Goal: Obtain resource: Obtain resource

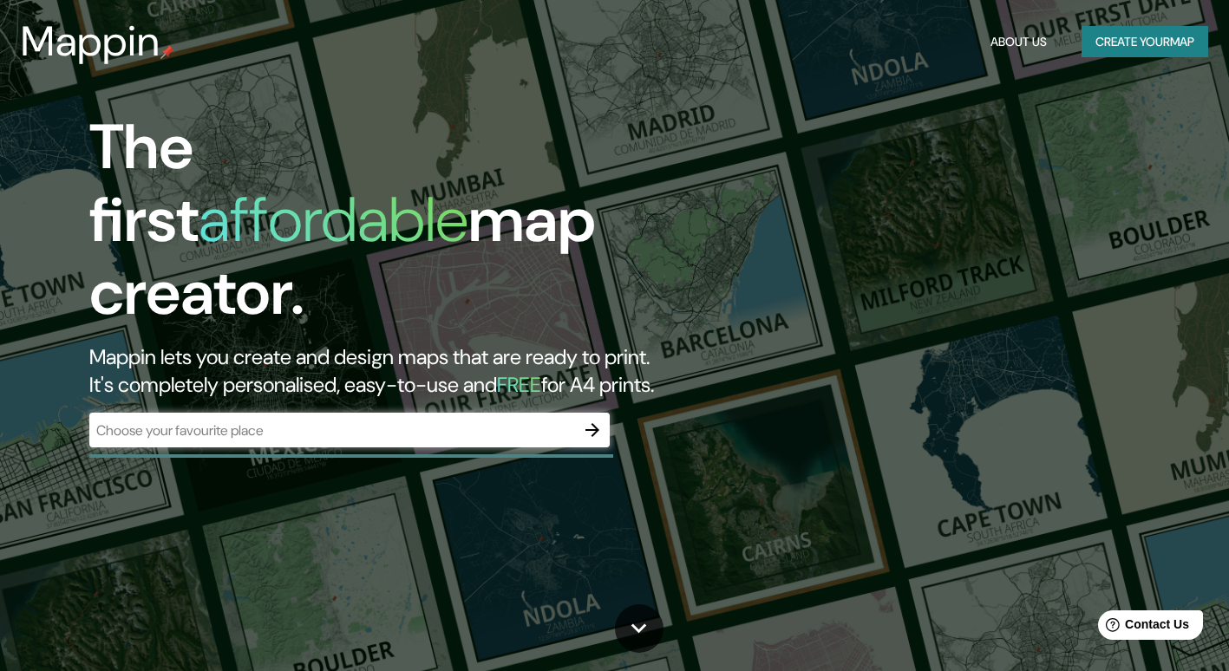
click at [317, 413] on div "​" at bounding box center [349, 430] width 520 height 35
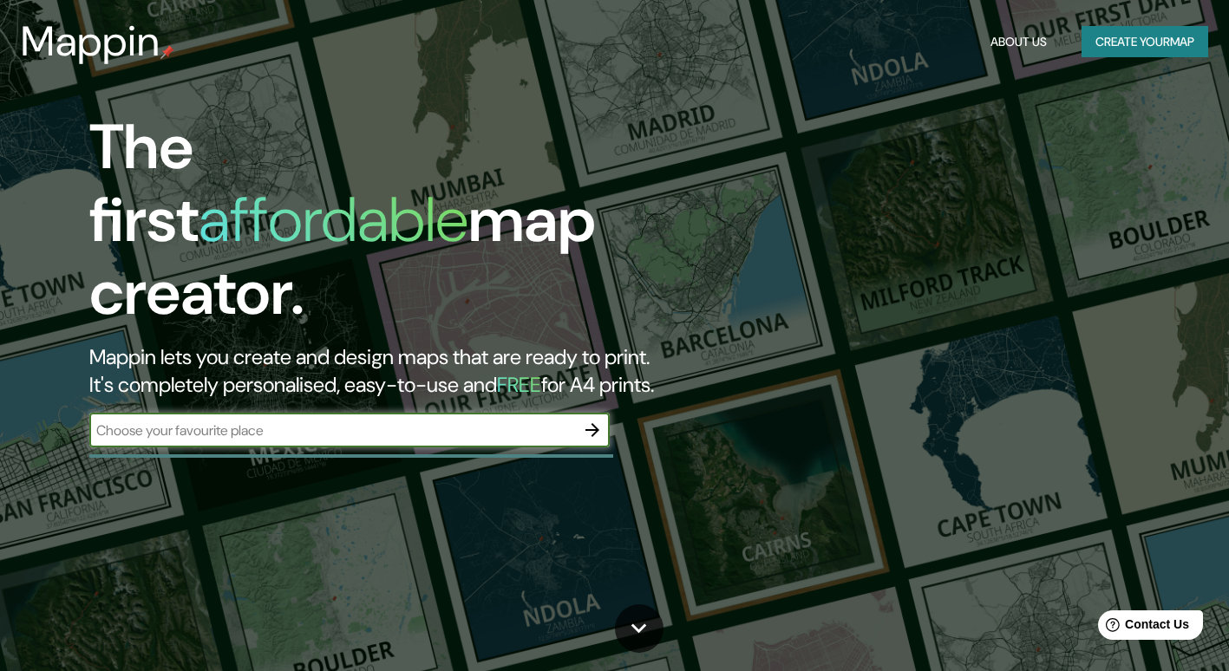
click at [457, 421] on input "text" at bounding box center [332, 431] width 486 height 20
type input "Cile"
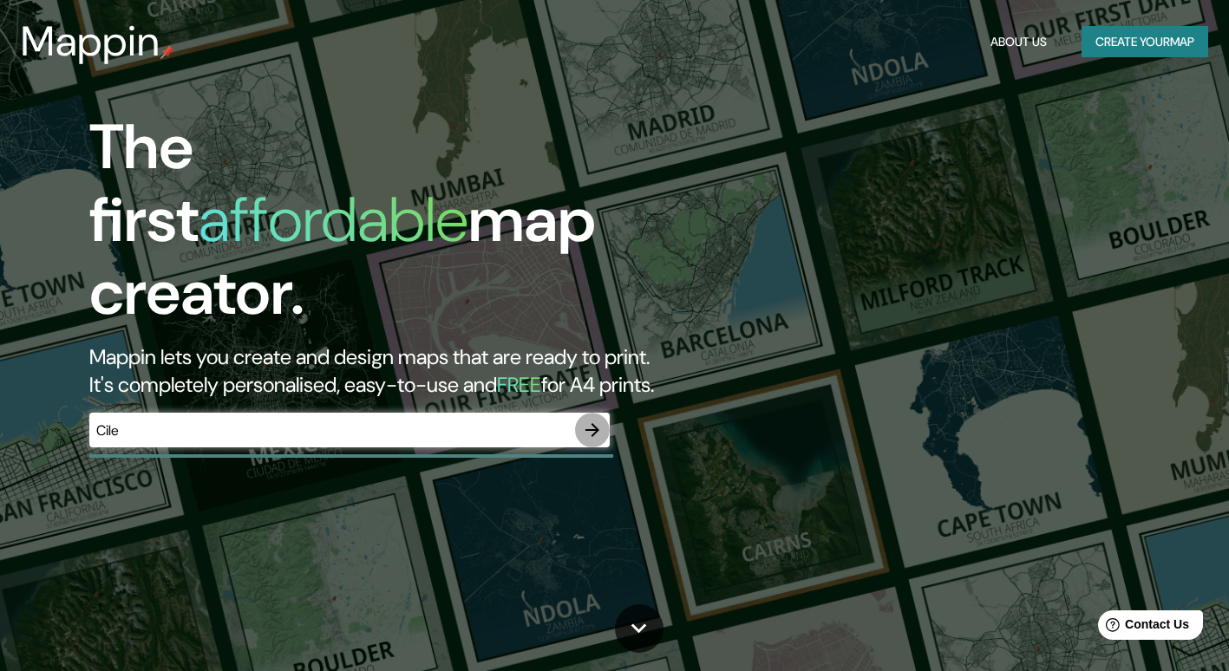
click at [586, 420] on icon "button" at bounding box center [592, 430] width 21 height 21
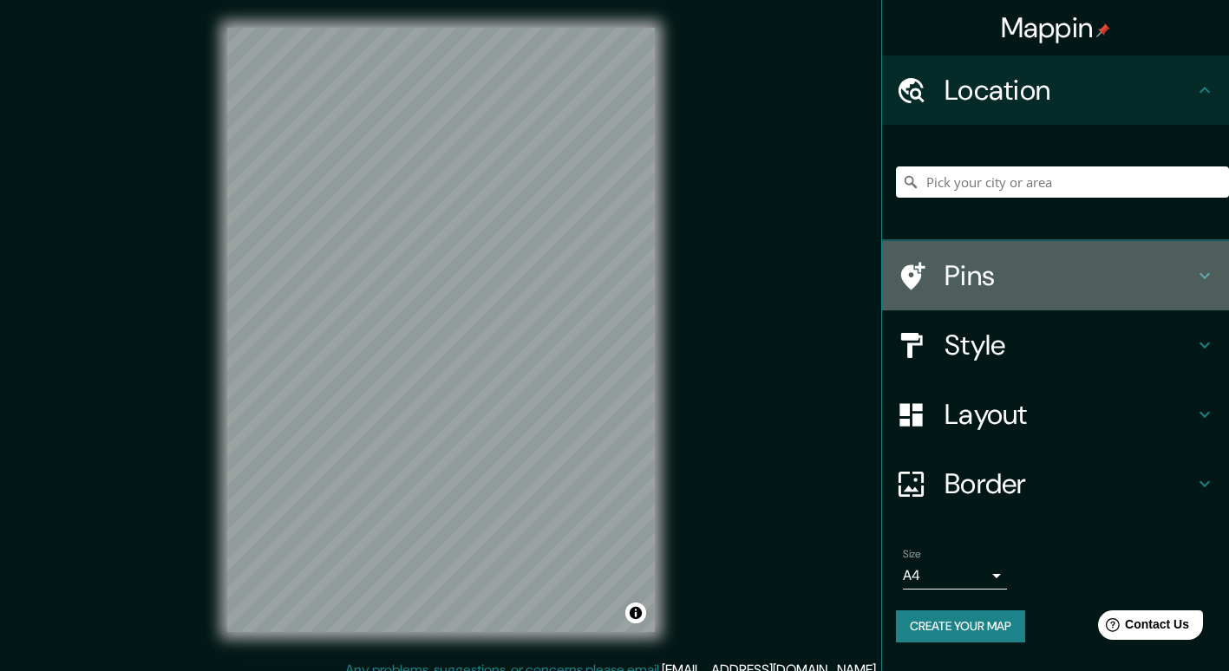
click at [939, 265] on div at bounding box center [920, 276] width 49 height 30
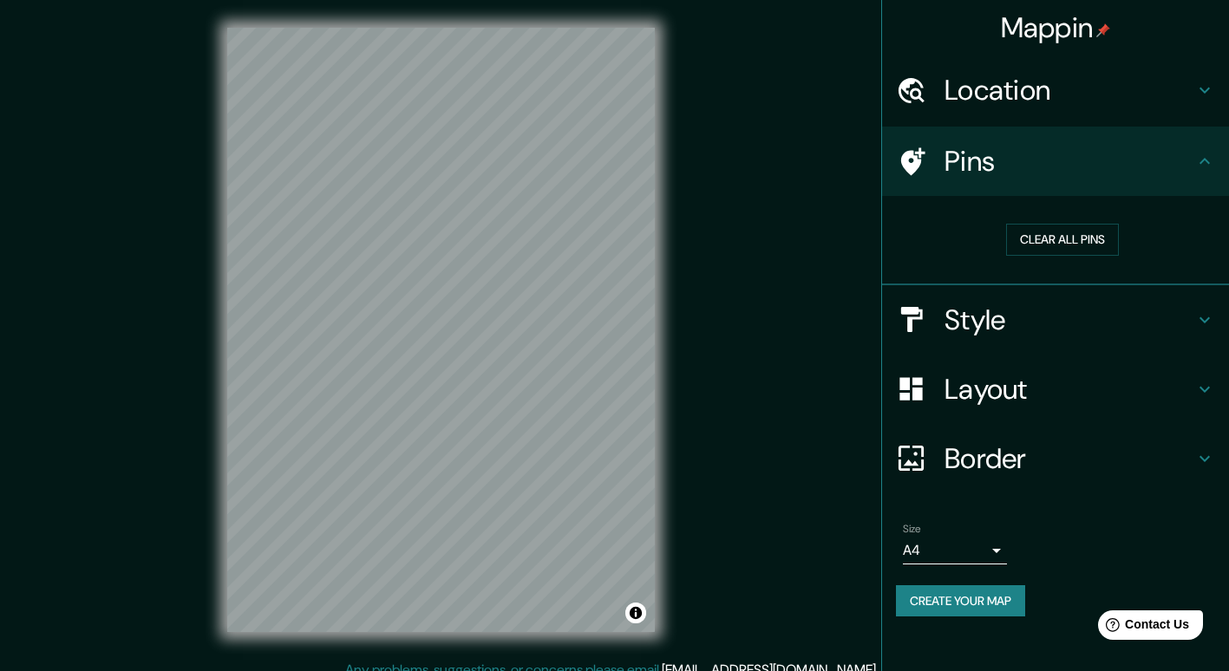
click at [1087, 320] on h4 "Style" at bounding box center [1069, 320] width 250 height 35
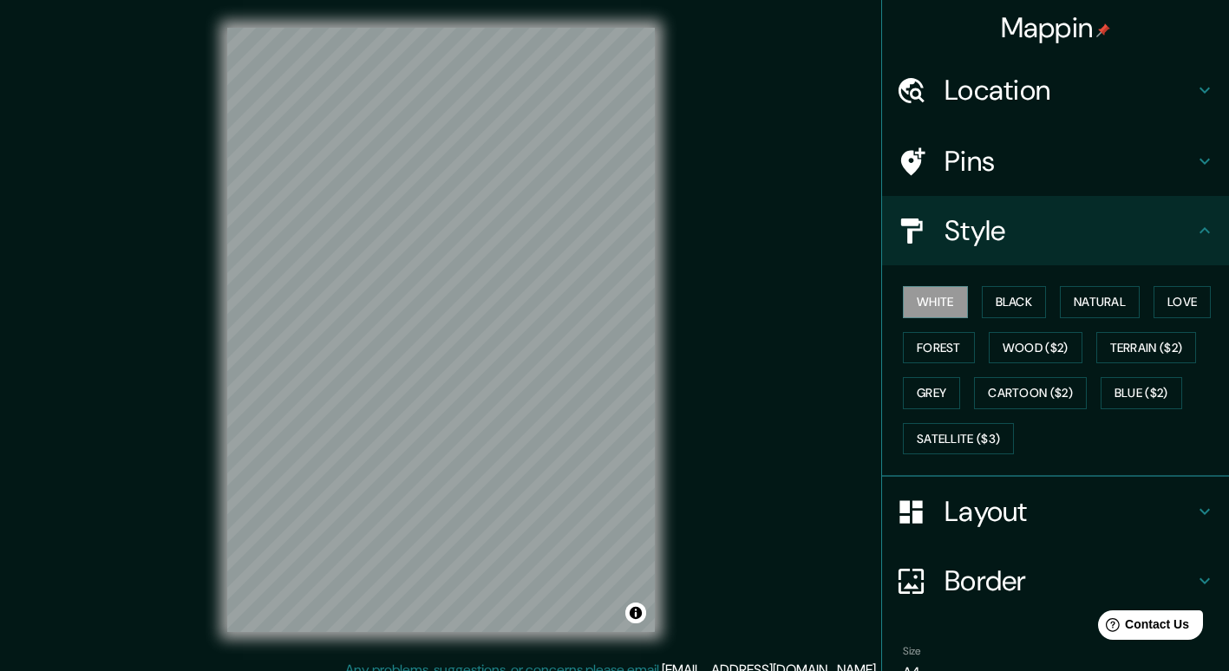
click at [1028, 508] on h4 "Layout" at bounding box center [1069, 511] width 250 height 35
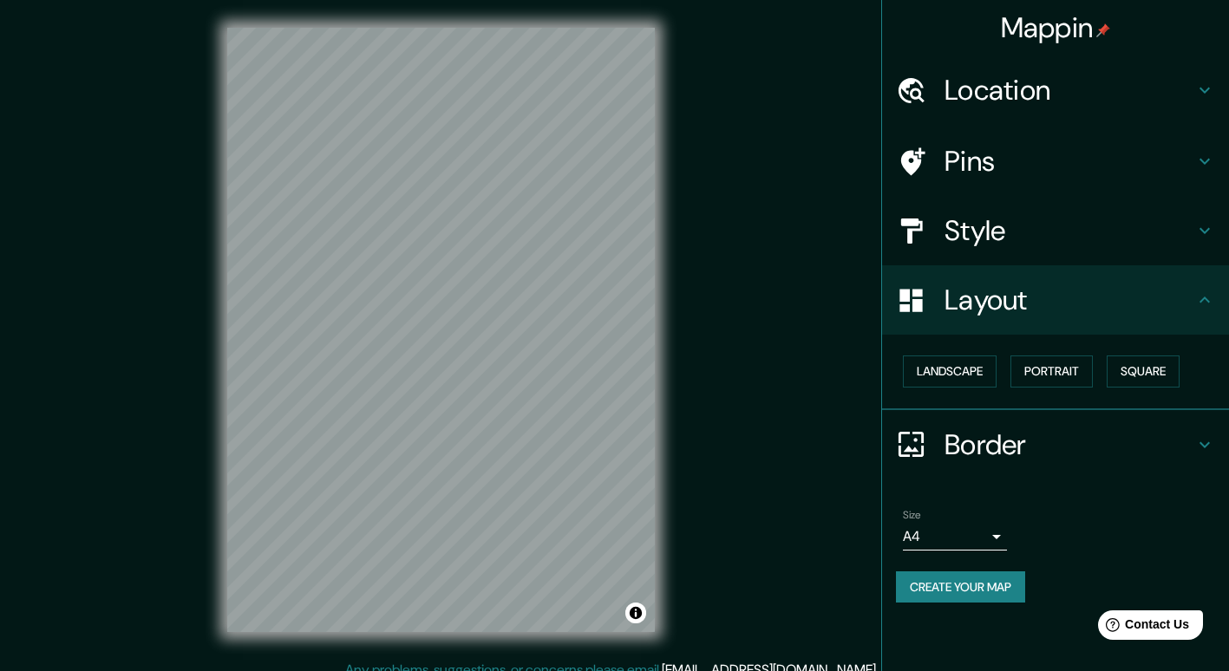
click at [992, 532] on body "Mappin Location Pins Style Layout Landscape Portrait Square Border Choose a bor…" at bounding box center [614, 335] width 1229 height 671
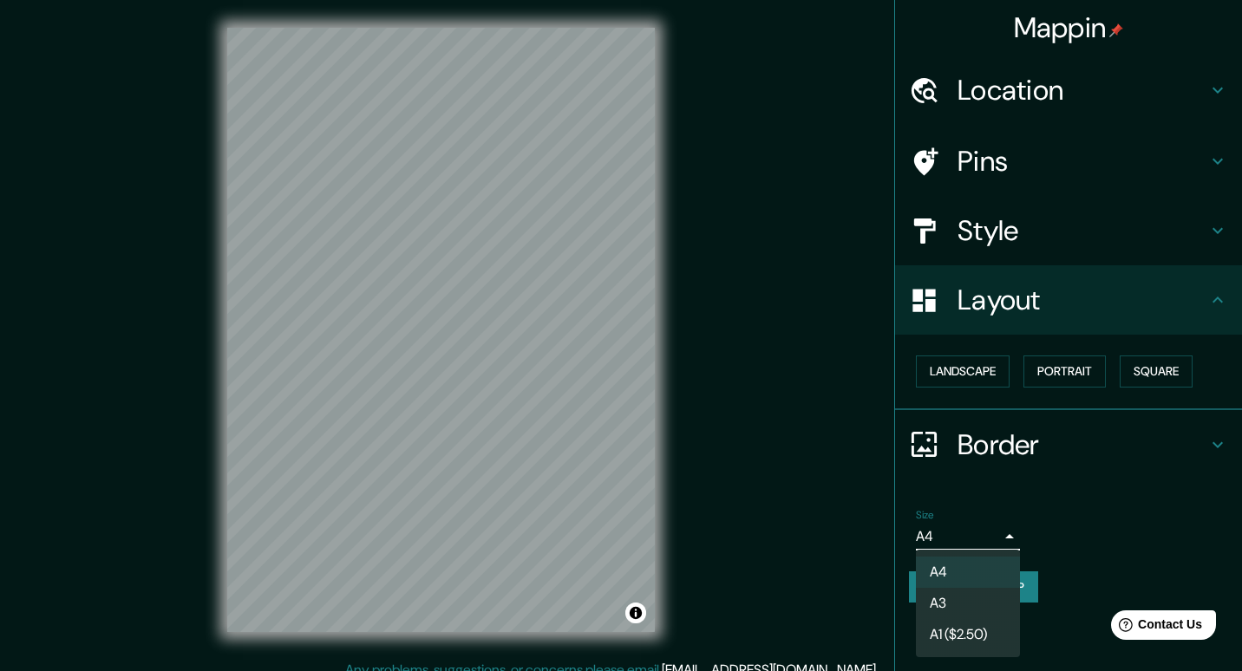
click at [1015, 481] on div at bounding box center [621, 335] width 1242 height 671
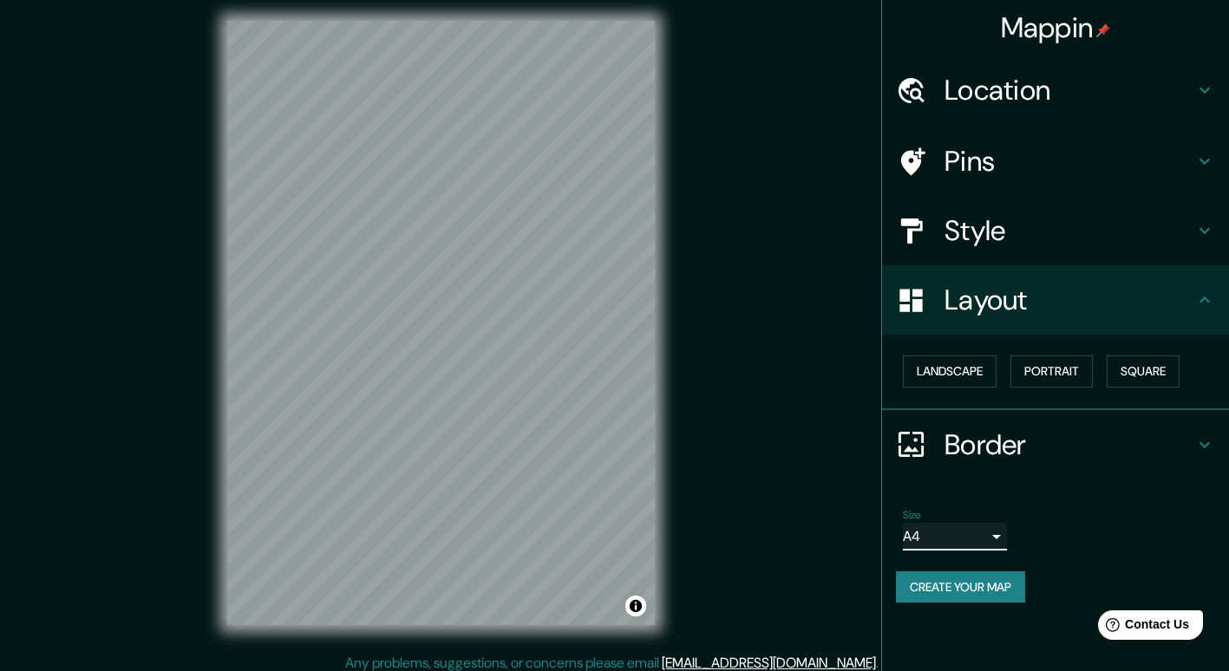
scroll to position [16, 0]
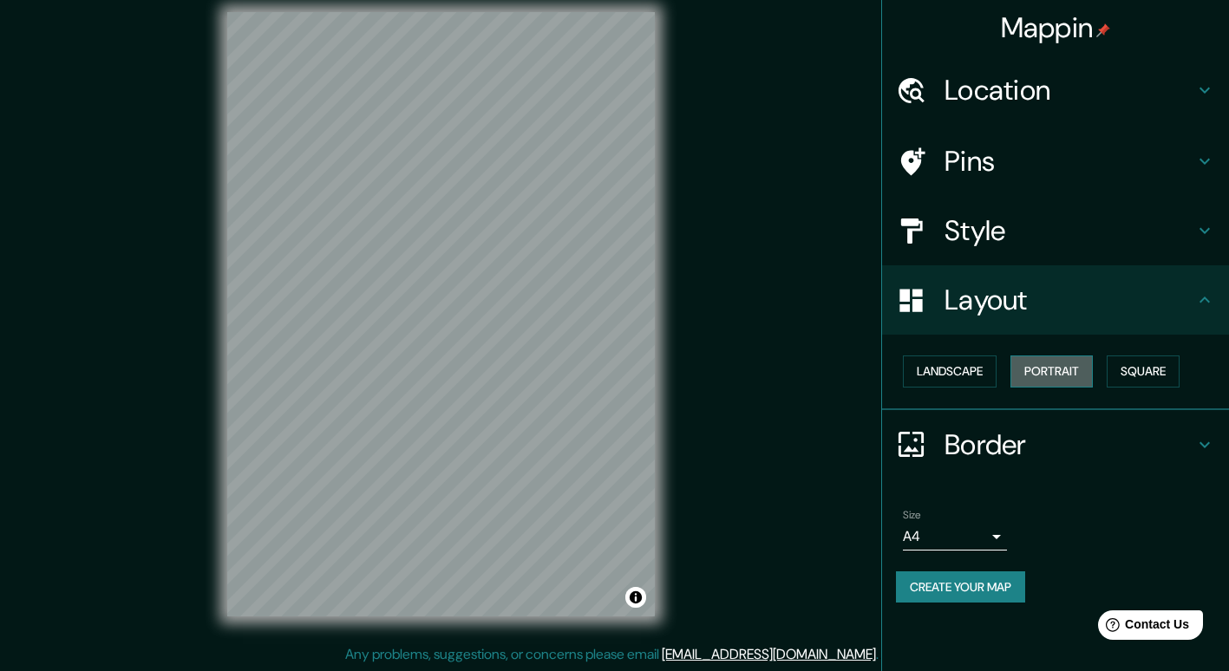
click at [1043, 376] on button "Portrait" at bounding box center [1051, 372] width 82 height 32
click at [1133, 369] on button "Square" at bounding box center [1142, 372] width 73 height 32
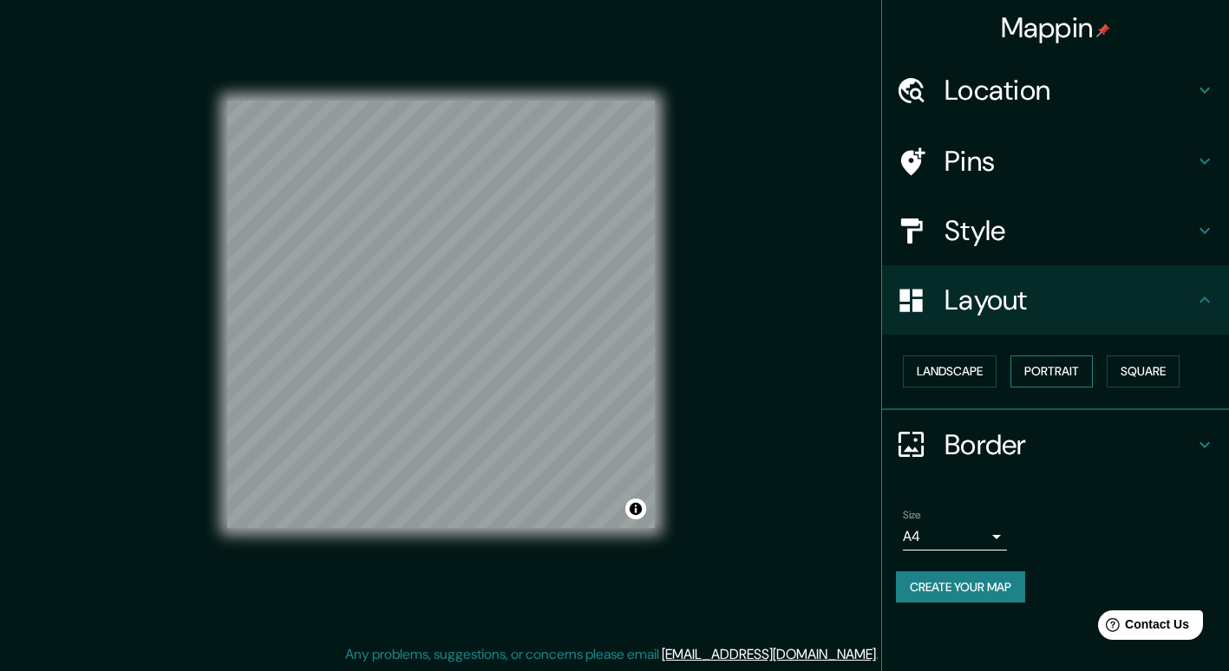
click at [1074, 371] on button "Portrait" at bounding box center [1051, 372] width 82 height 32
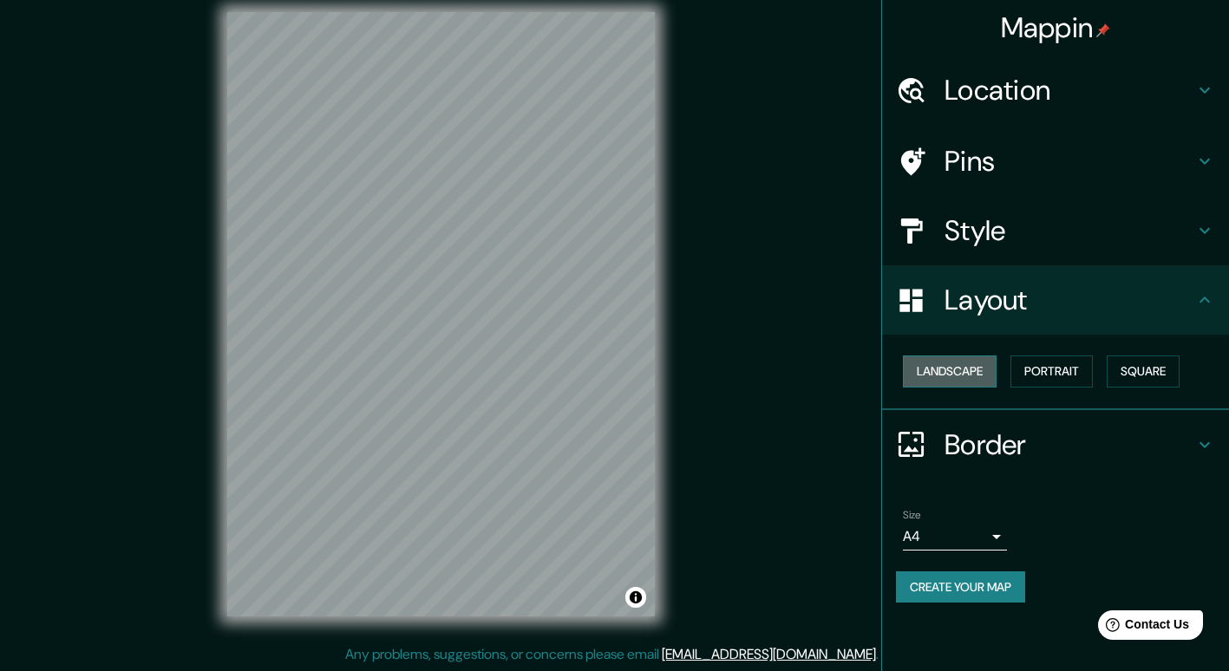
click at [960, 370] on button "Landscape" at bounding box center [950, 372] width 94 height 32
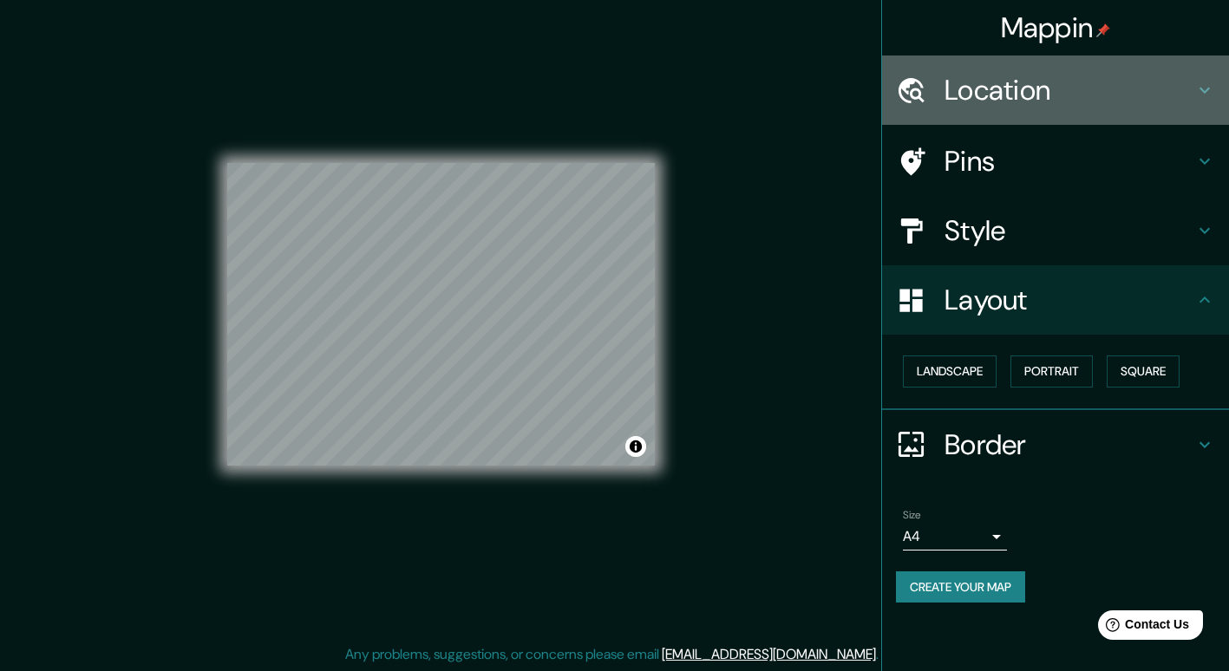
click at [1113, 94] on h4 "Location" at bounding box center [1069, 90] width 250 height 35
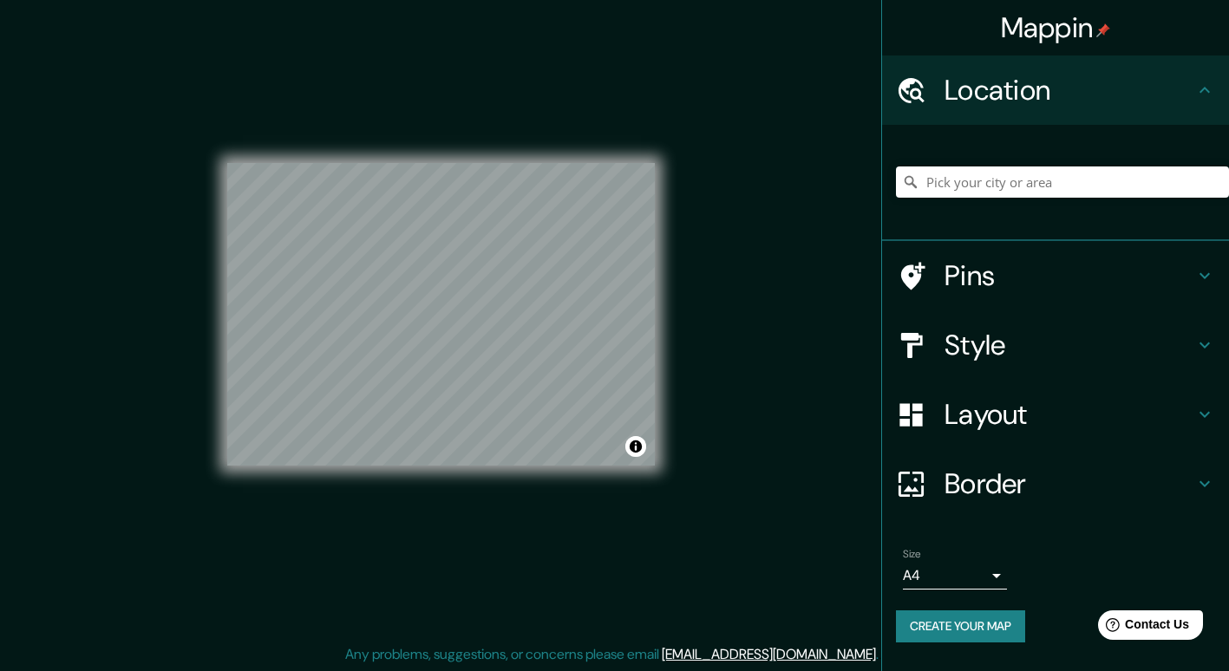
click at [1106, 257] on div "Pins" at bounding box center [1055, 275] width 347 height 69
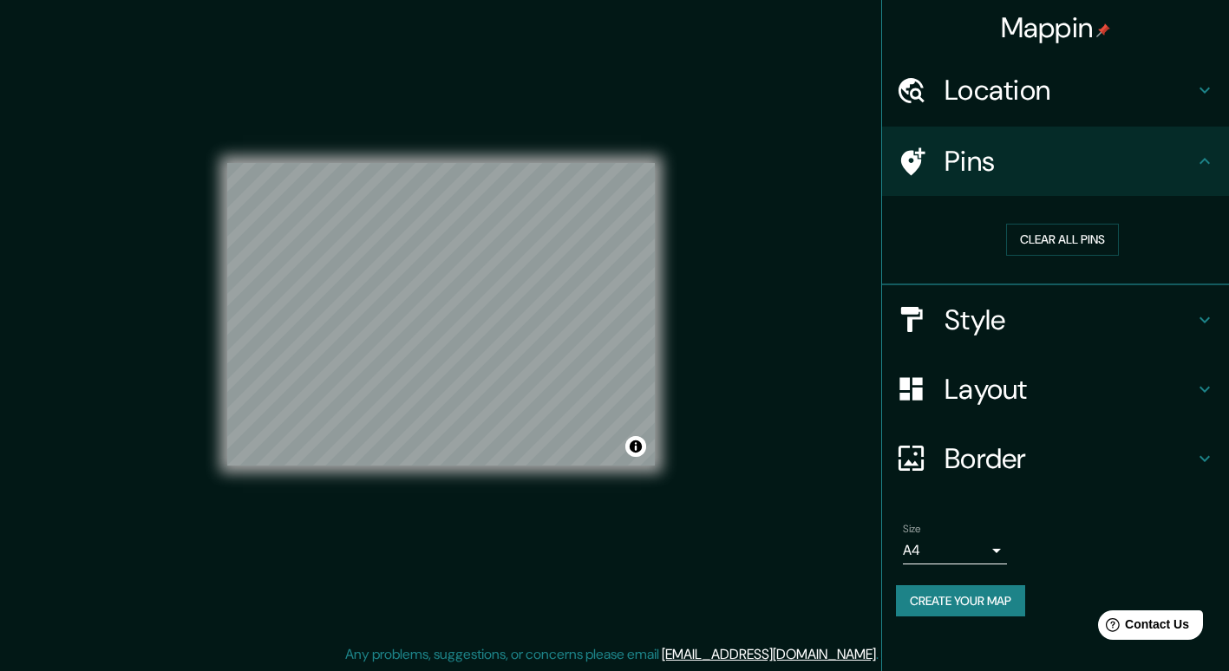
click at [1074, 316] on h4 "Style" at bounding box center [1069, 320] width 250 height 35
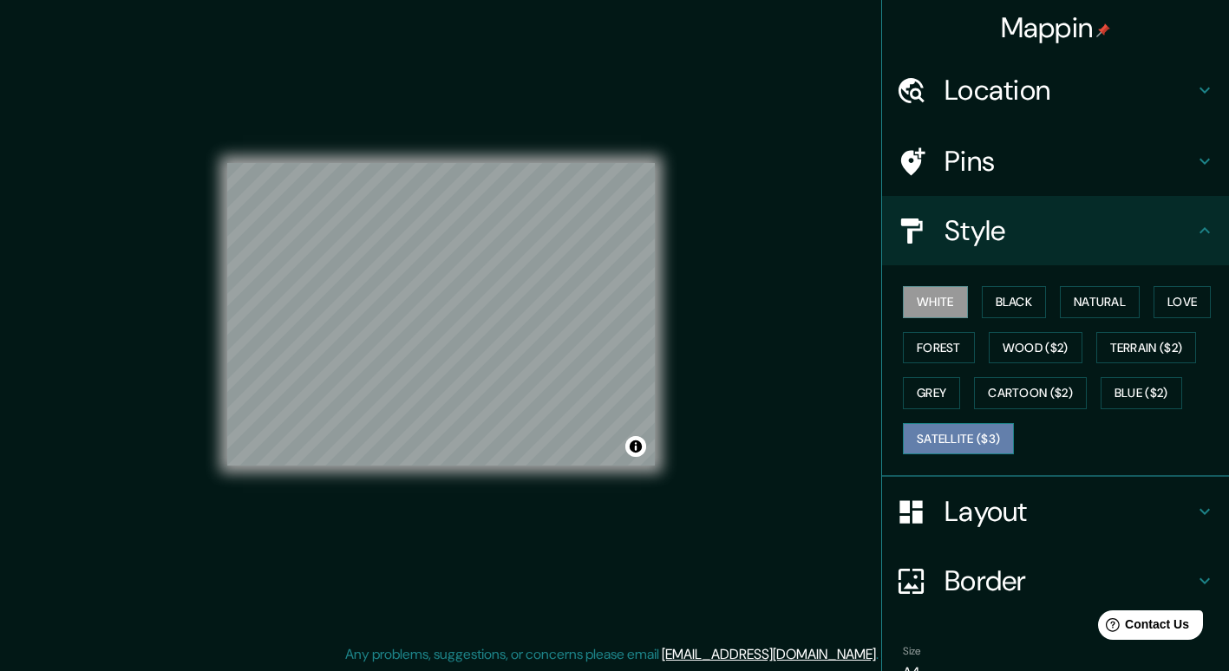
click at [972, 436] on button "Satellite ($3)" at bounding box center [958, 439] width 111 height 32
click at [904, 301] on button "White" at bounding box center [935, 302] width 65 height 32
click at [997, 297] on button "Black" at bounding box center [1014, 302] width 65 height 32
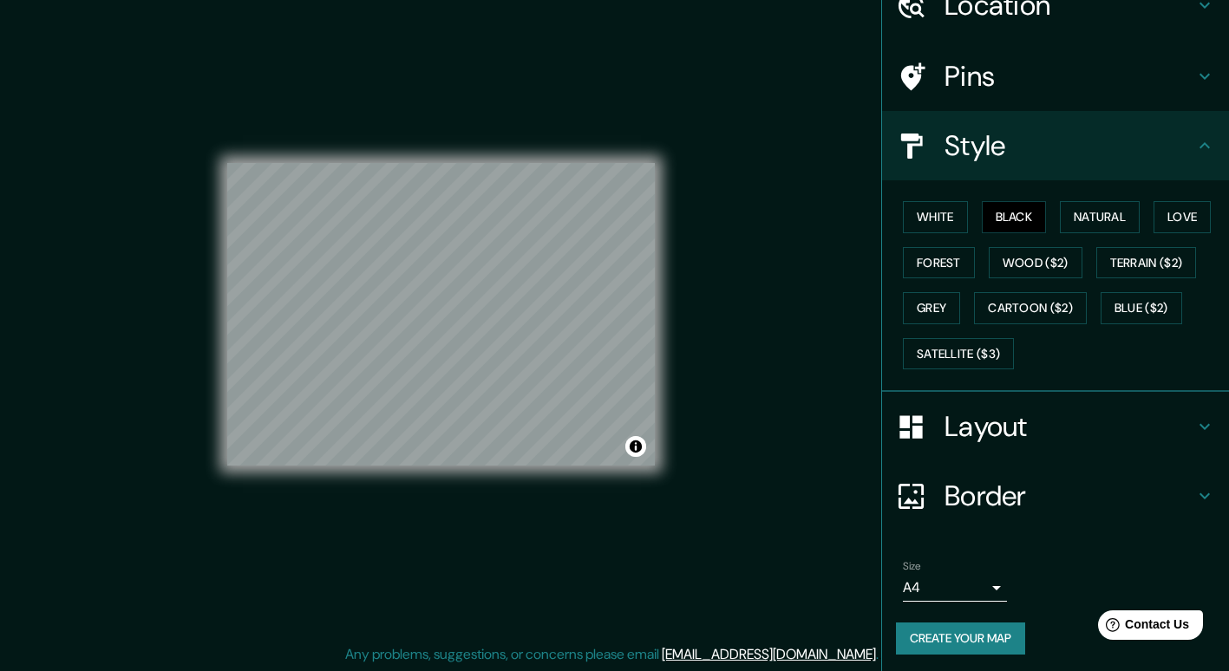
scroll to position [88, 0]
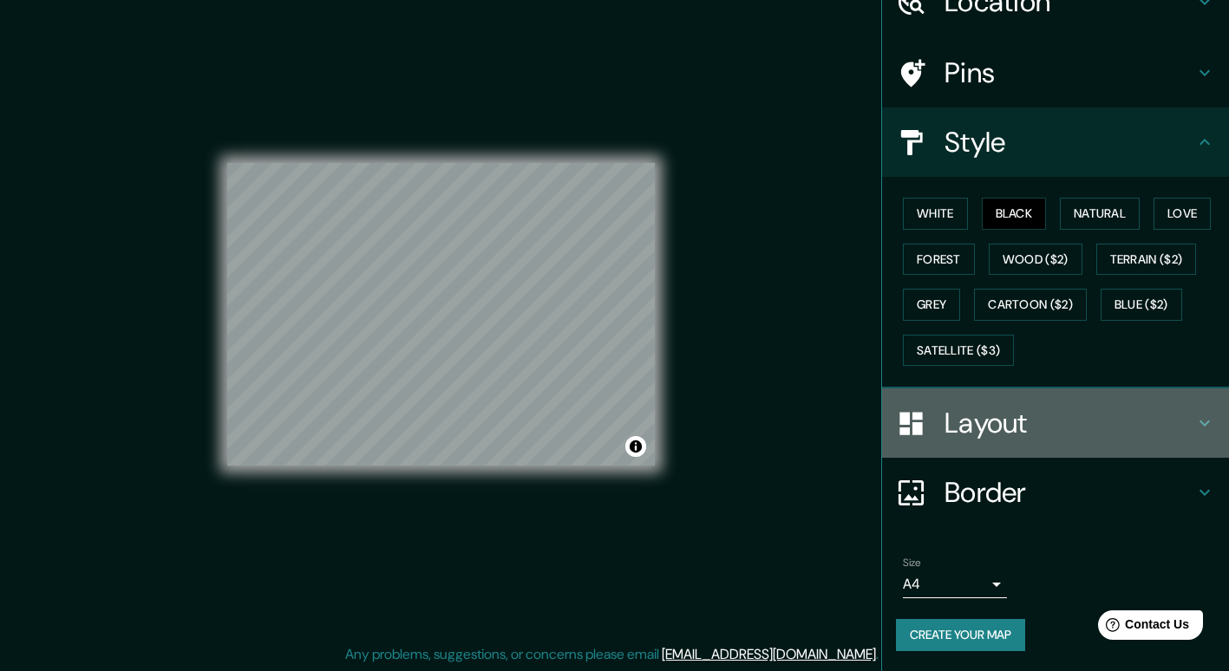
click at [967, 414] on h4 "Layout" at bounding box center [1069, 423] width 250 height 35
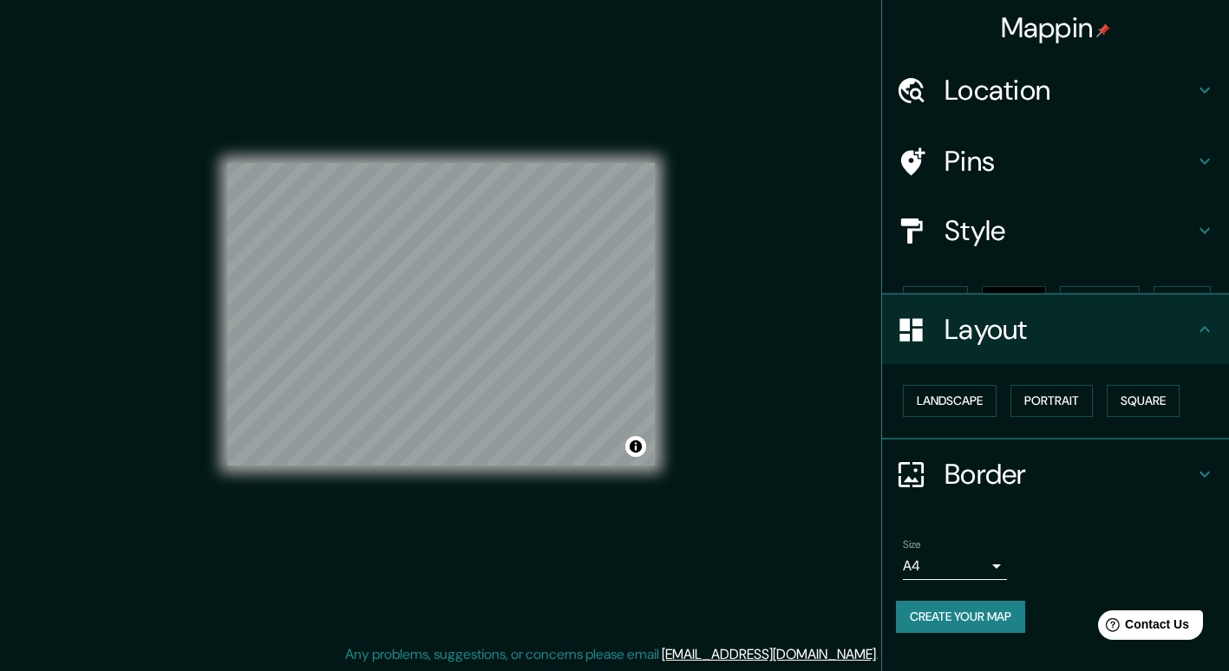
scroll to position [0, 0]
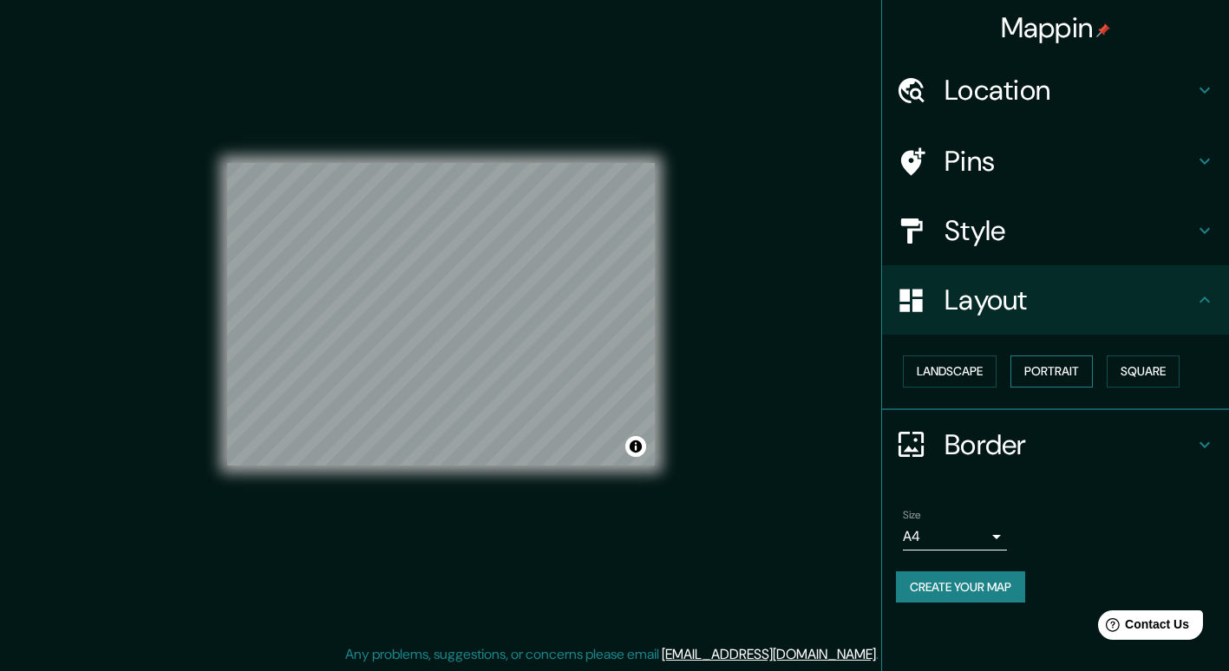
click at [1055, 373] on button "Portrait" at bounding box center [1051, 372] width 82 height 32
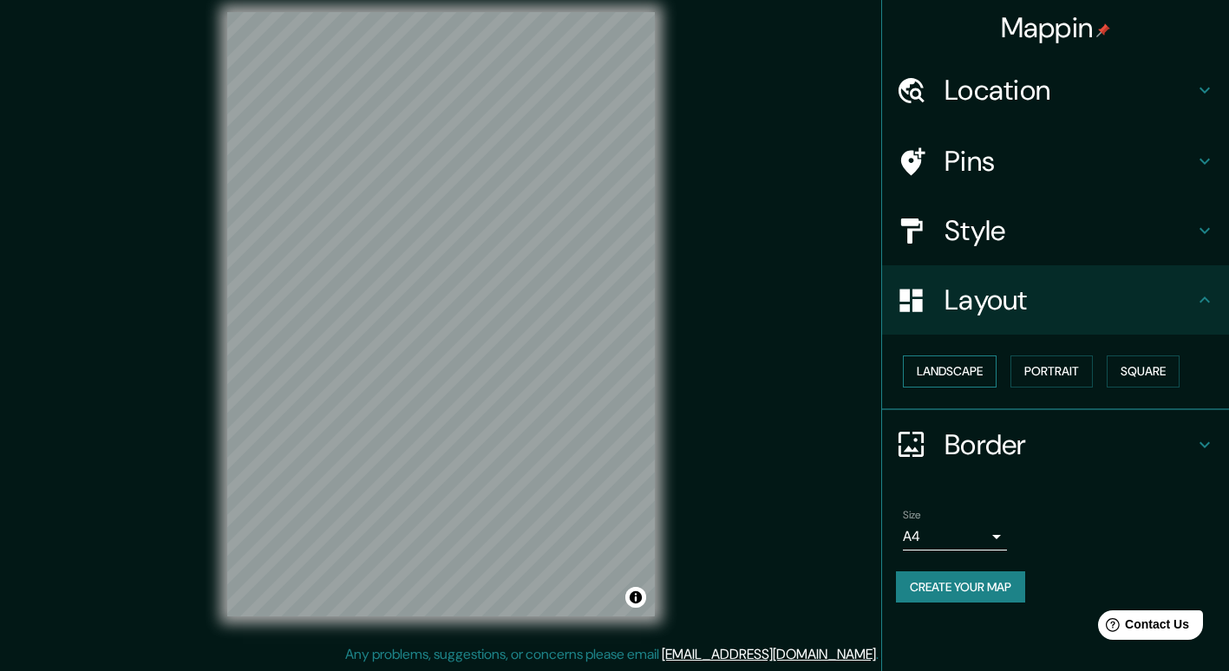
click at [968, 381] on button "Landscape" at bounding box center [950, 372] width 94 height 32
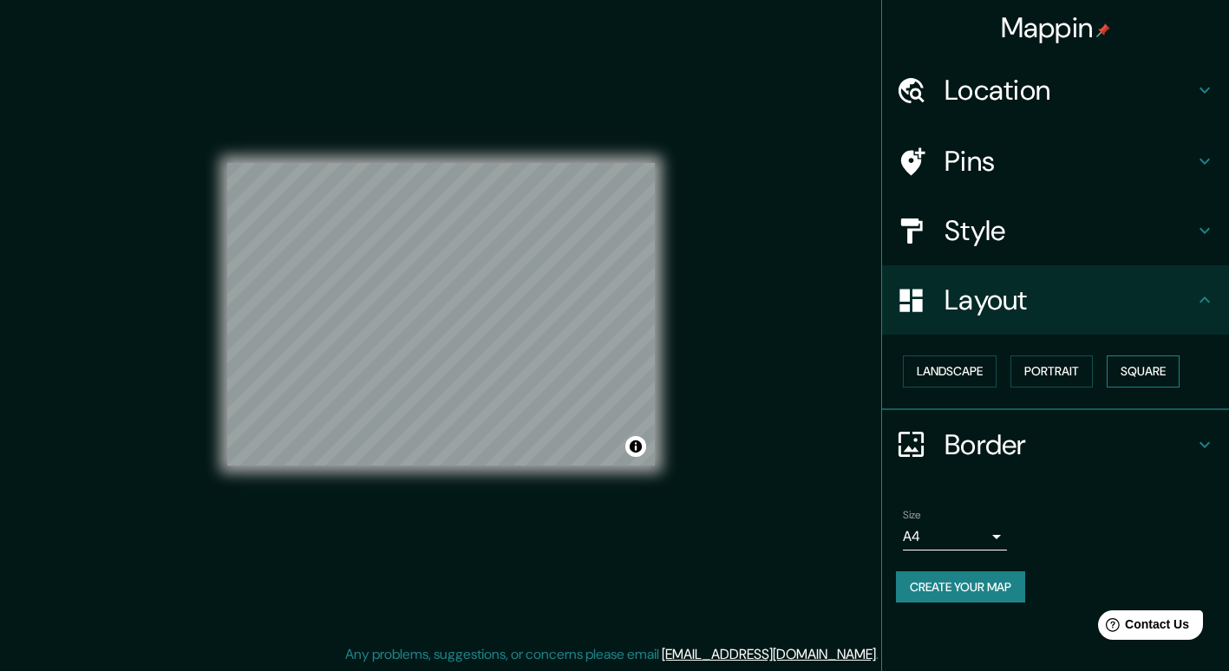
click at [1133, 372] on button "Square" at bounding box center [1142, 372] width 73 height 32
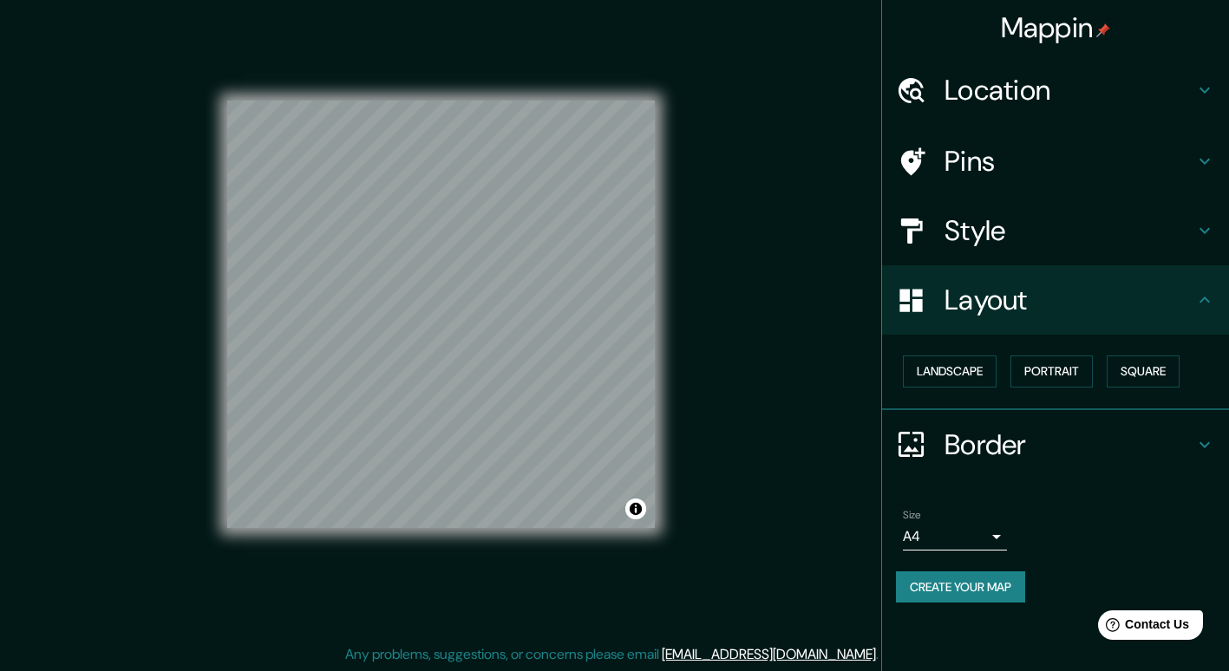
click at [945, 584] on button "Create your map" at bounding box center [960, 587] width 129 height 32
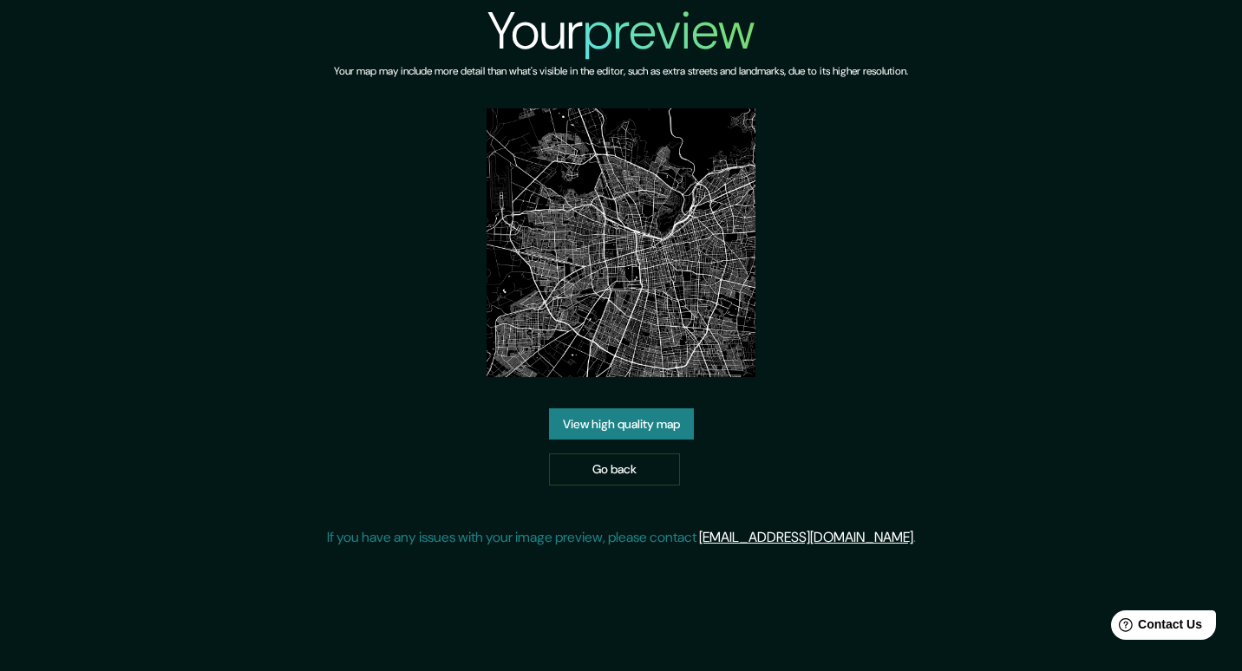
click at [654, 437] on link "View high quality map" at bounding box center [621, 424] width 145 height 32
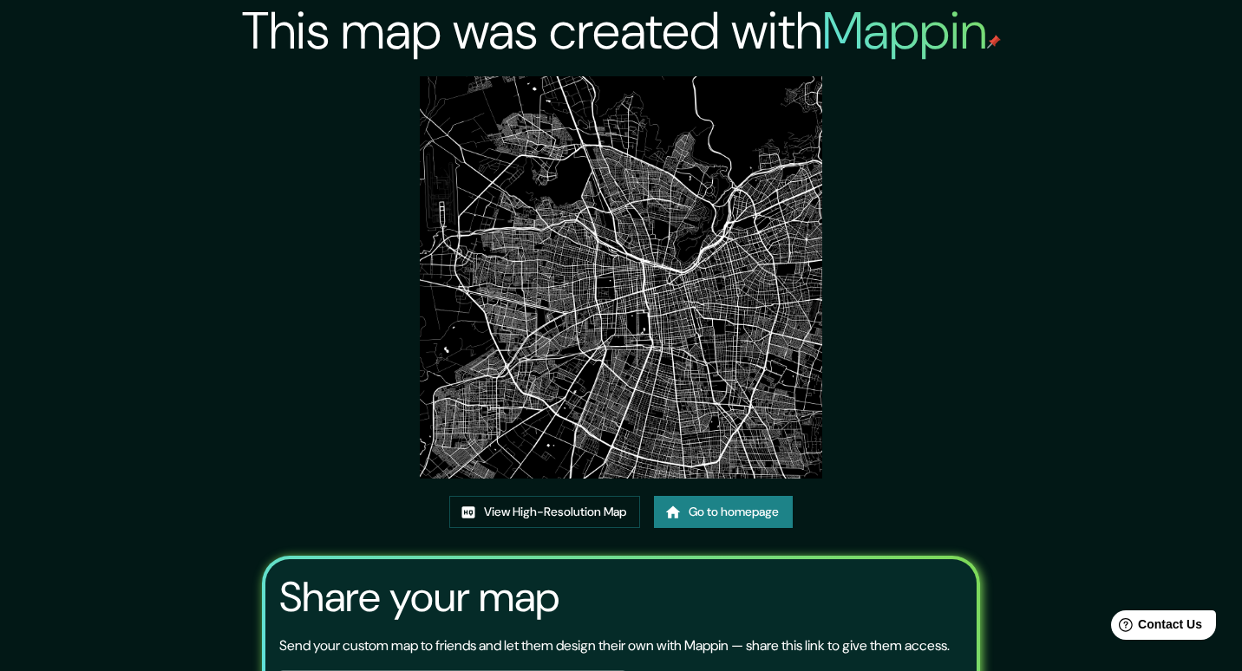
click at [542, 496] on link "View High-Resolution Map" at bounding box center [544, 512] width 191 height 32
